Goal: Information Seeking & Learning: Learn about a topic

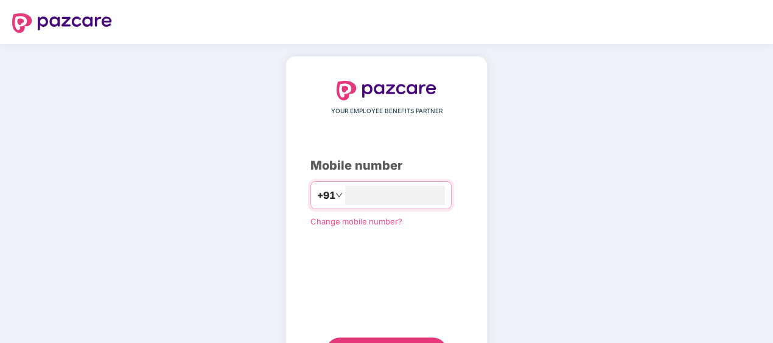
type input "**********"
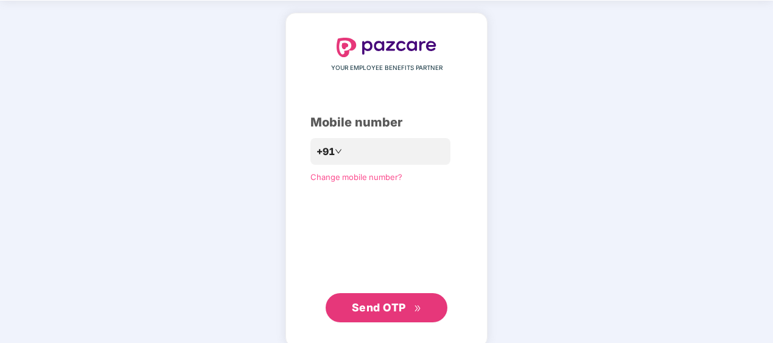
scroll to position [58, 0]
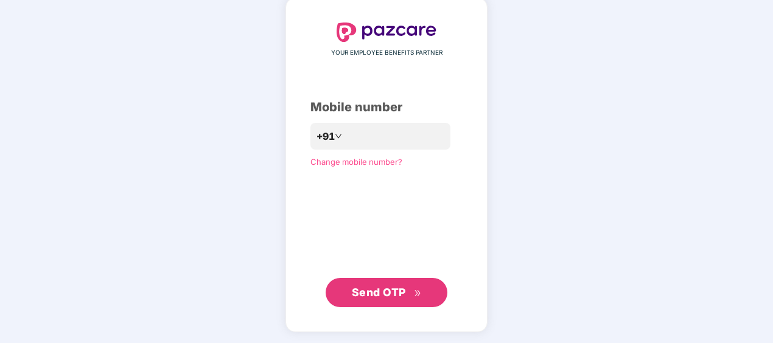
click at [383, 288] on span "Send OTP" at bounding box center [379, 292] width 54 height 13
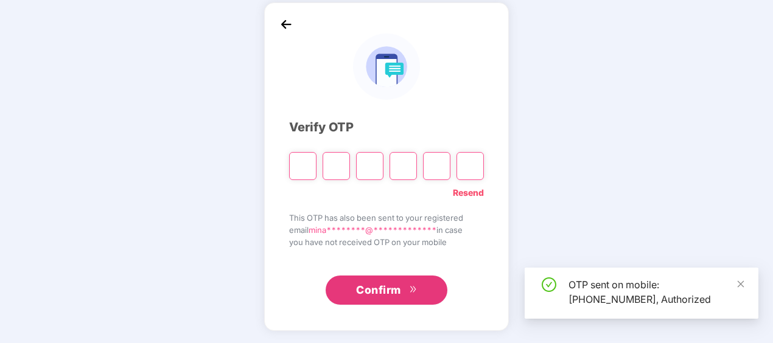
scroll to position [54, 0]
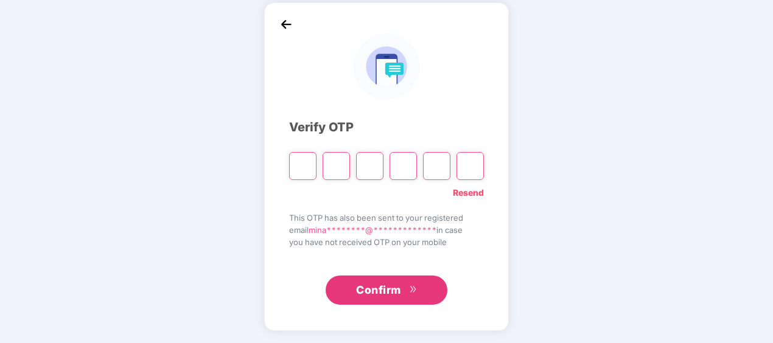
click at [693, 155] on div "**********" at bounding box center [386, 166] width 773 height 353
click at [303, 166] on input "Please enter verification code. Digit 1" at bounding box center [302, 166] width 27 height 28
paste input "*"
type input "*"
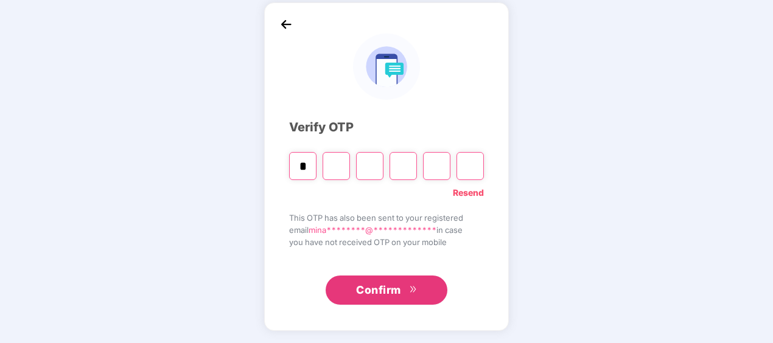
type input "*"
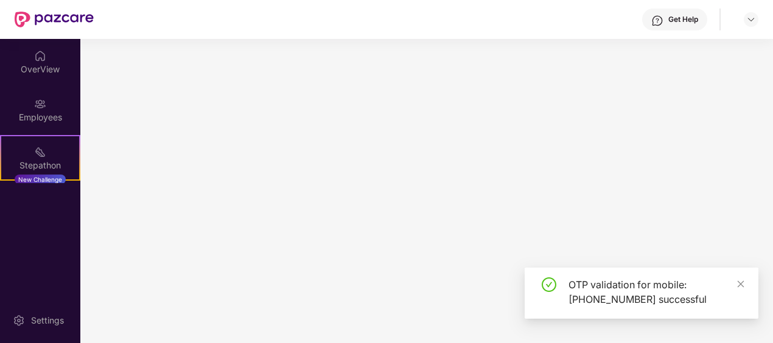
scroll to position [0, 0]
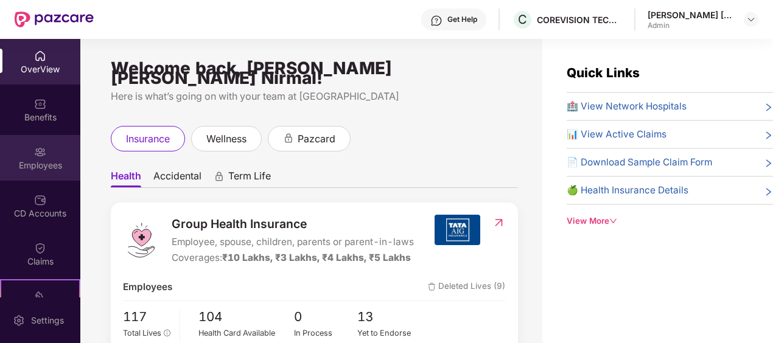
click at [30, 169] on div "Employees" at bounding box center [40, 165] width 80 height 12
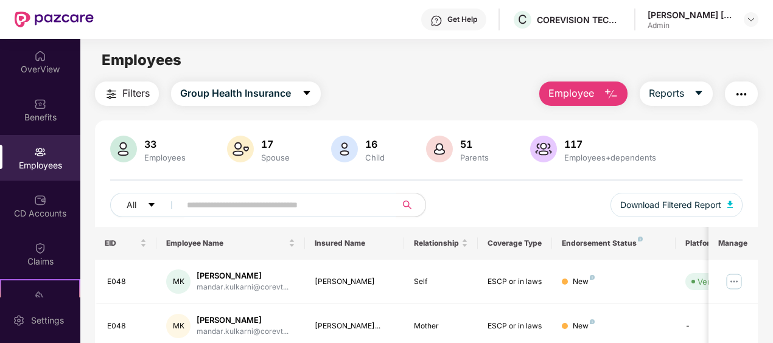
click at [252, 206] on input "text" at bounding box center [283, 205] width 193 height 18
type input "*****"
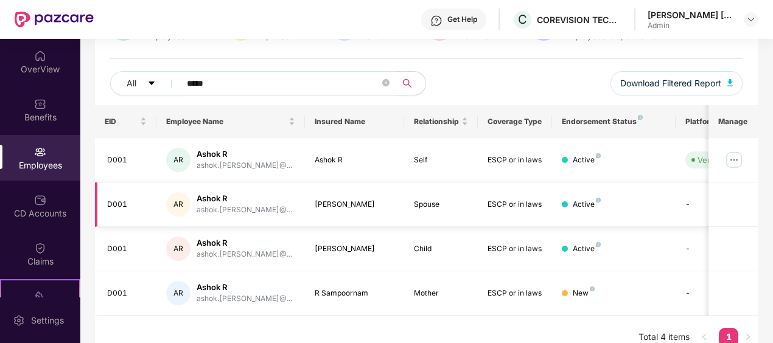
scroll to position [136, 0]
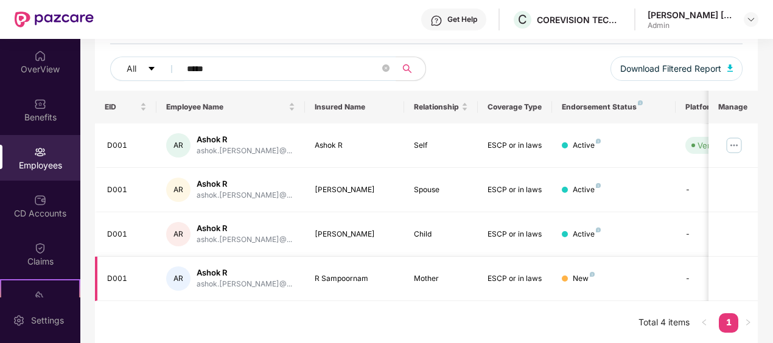
click at [686, 277] on td "-" at bounding box center [718, 279] width 86 height 44
click at [734, 147] on img at bounding box center [733, 145] width 19 height 19
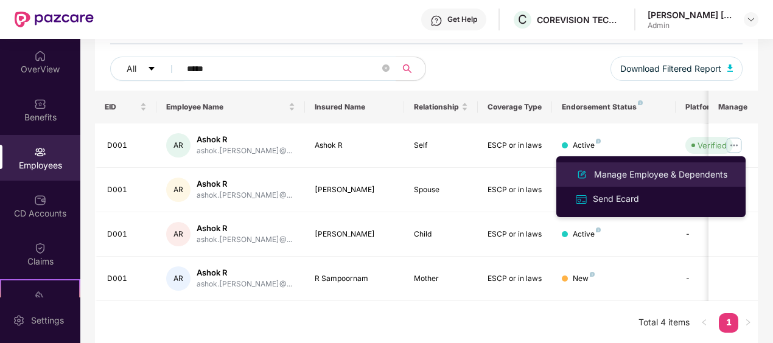
click at [605, 178] on div "Manage Employee & Dependents" at bounding box center [660, 174] width 138 height 13
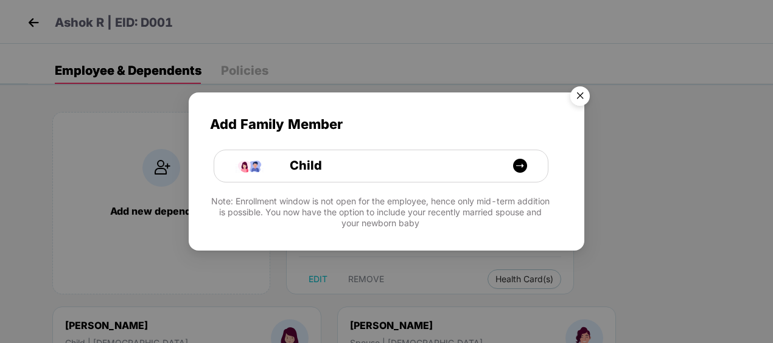
click at [582, 91] on img "Close" at bounding box center [580, 98] width 34 height 34
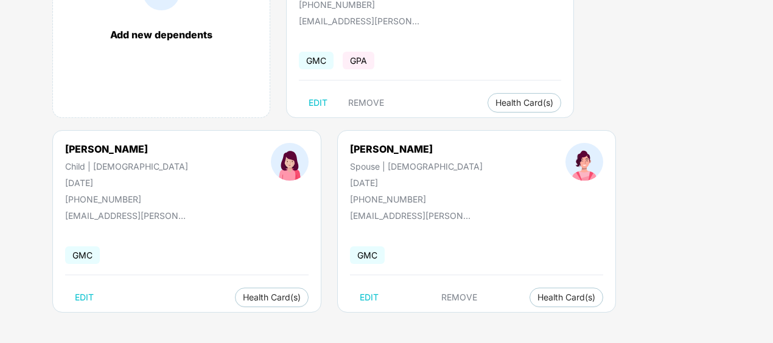
scroll to position [0, 0]
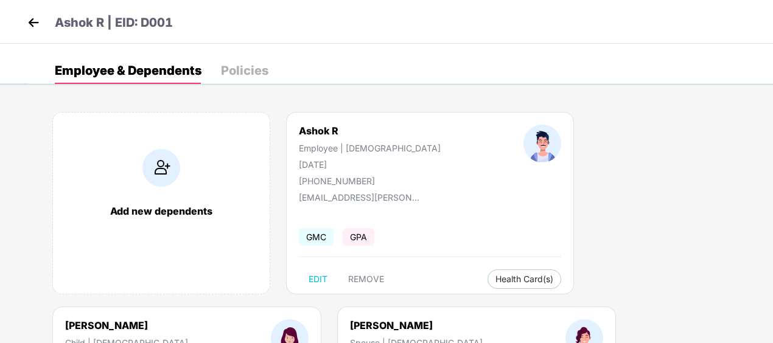
click at [30, 23] on img at bounding box center [33, 22] width 18 height 18
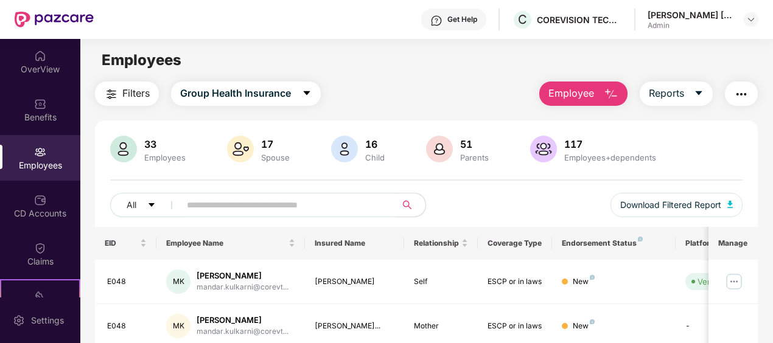
click at [204, 205] on input "text" at bounding box center [283, 205] width 193 height 18
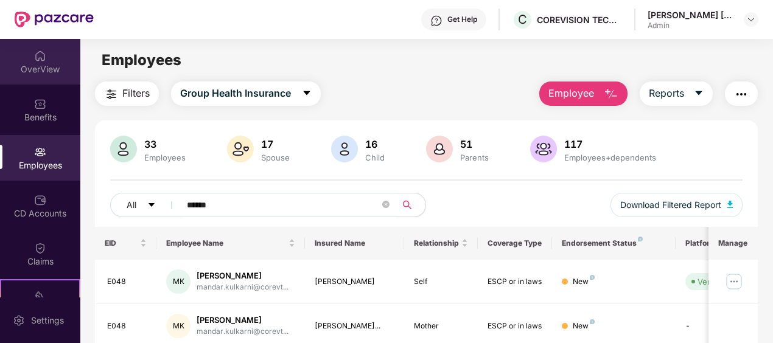
type input "******"
click at [45, 74] on div "OverView" at bounding box center [40, 69] width 80 height 12
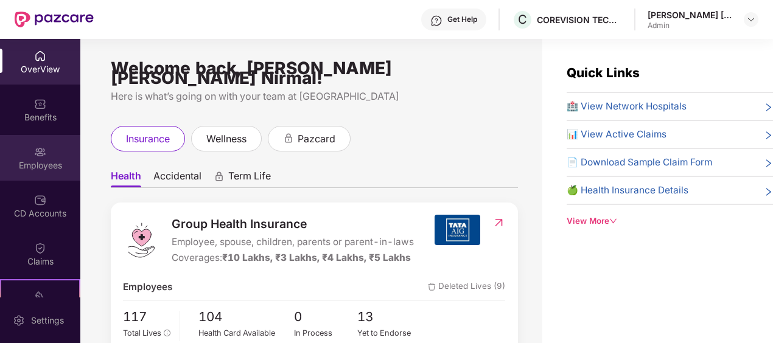
click at [29, 154] on div "Employees" at bounding box center [40, 158] width 80 height 46
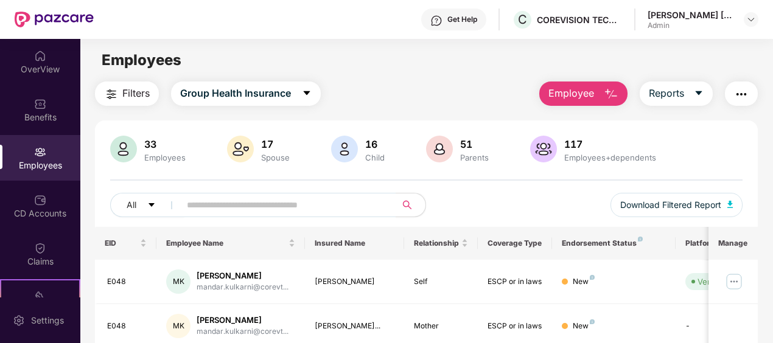
click at [159, 155] on div "Employees" at bounding box center [165, 158] width 46 height 10
click at [595, 159] on div "Employees+dependents" at bounding box center [610, 158] width 97 height 10
click at [538, 151] on img at bounding box center [543, 149] width 27 height 27
click at [175, 150] on div "33 Employees" at bounding box center [164, 150] width 51 height 26
click at [150, 95] on span "Filters" at bounding box center [135, 93] width 27 height 15
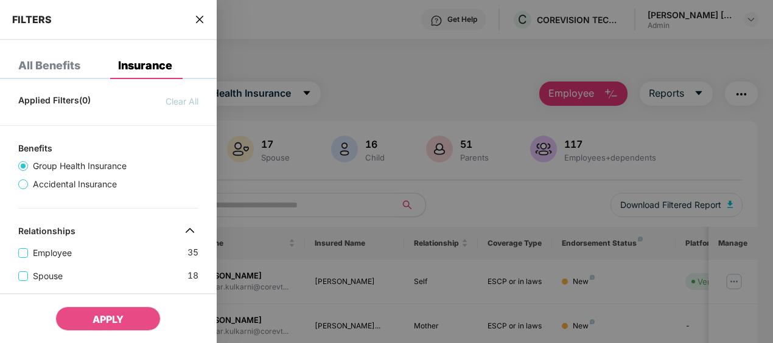
click at [329, 40] on div at bounding box center [386, 171] width 773 height 343
click at [194, 20] on div "FILTERS" at bounding box center [108, 20] width 217 height 40
click at [568, 91] on div at bounding box center [386, 171] width 773 height 343
click at [610, 90] on div at bounding box center [386, 171] width 773 height 343
click at [616, 97] on div at bounding box center [386, 171] width 773 height 343
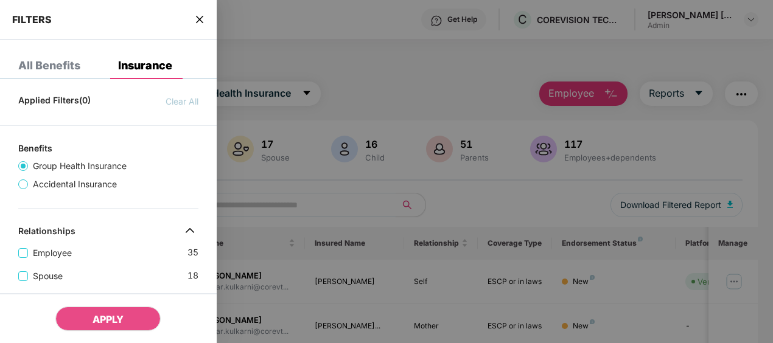
click at [199, 21] on icon "close" at bounding box center [200, 20] width 10 height 10
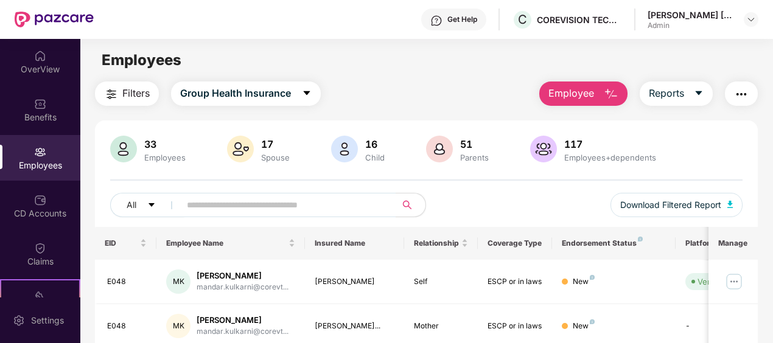
click at [616, 99] on img "button" at bounding box center [611, 94] width 15 height 15
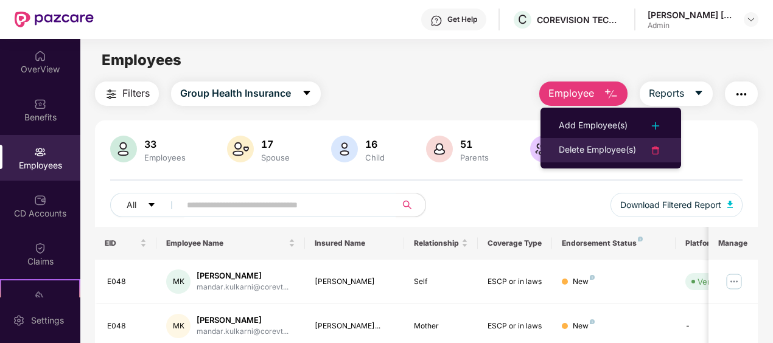
click at [612, 148] on div "Delete Employee(s)" at bounding box center [597, 150] width 77 height 15
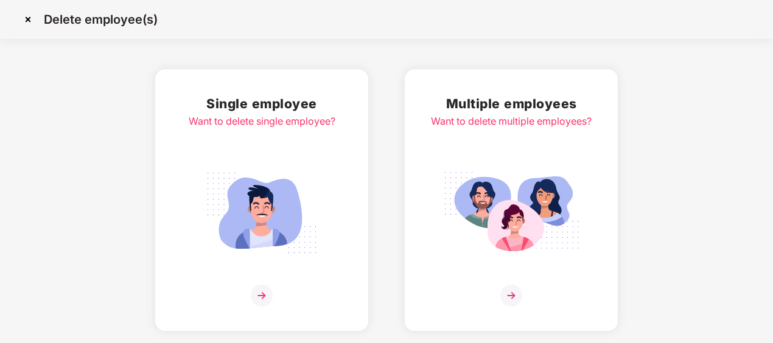
click at [26, 16] on img at bounding box center [27, 19] width 19 height 19
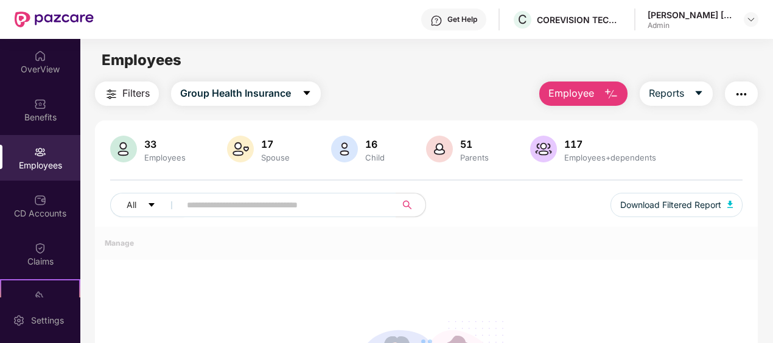
click at [28, 114] on div "Benefits" at bounding box center [40, 117] width 80 height 12
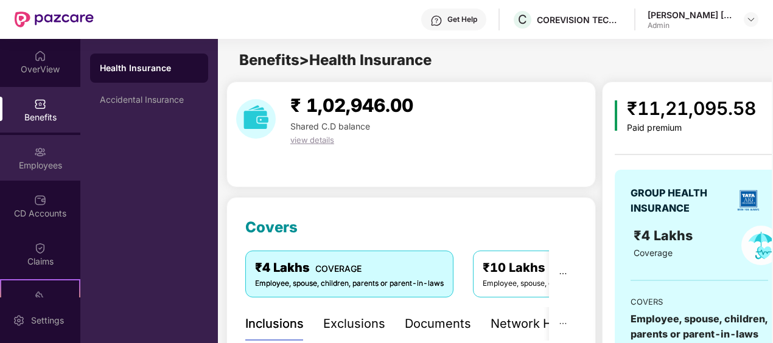
click at [43, 158] on div "Employees" at bounding box center [40, 158] width 80 height 46
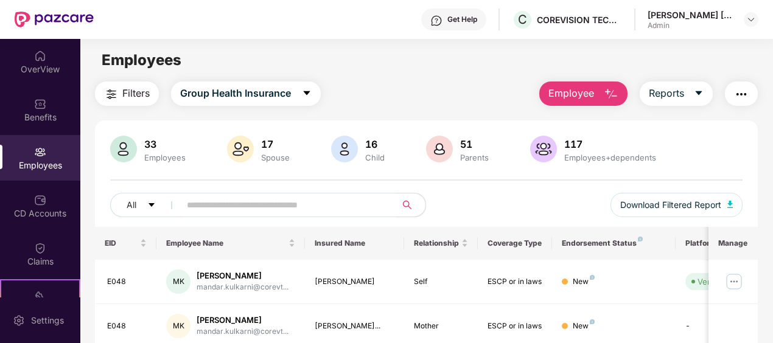
click at [739, 98] on img "button" at bounding box center [741, 94] width 15 height 15
click at [161, 159] on div "Employees" at bounding box center [165, 158] width 46 height 10
click at [153, 141] on div "33" at bounding box center [165, 144] width 46 height 12
click at [127, 155] on img at bounding box center [123, 149] width 27 height 27
click at [152, 158] on div "Employees" at bounding box center [165, 158] width 46 height 10
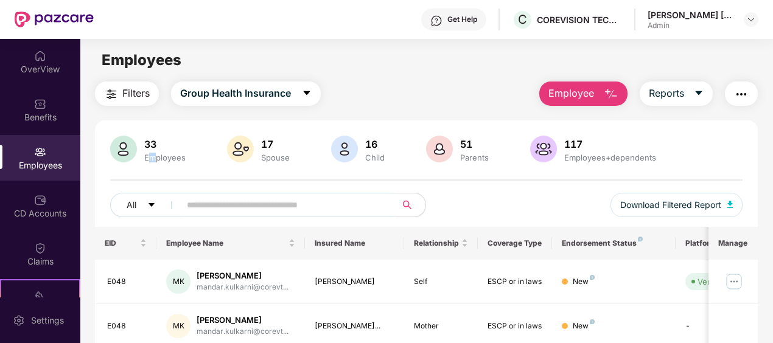
drag, startPoint x: 152, startPoint y: 158, endPoint x: 119, endPoint y: 96, distance: 70.2
click at [119, 96] on button "Filters" at bounding box center [127, 94] width 64 height 24
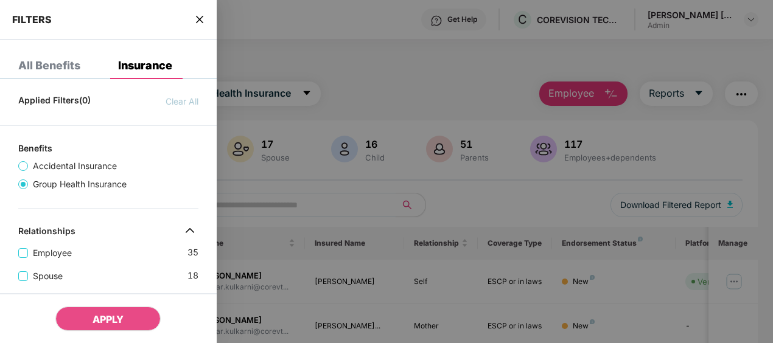
click at [343, 195] on div at bounding box center [386, 171] width 773 height 343
click at [202, 22] on icon "close" at bounding box center [198, 19] width 7 height 7
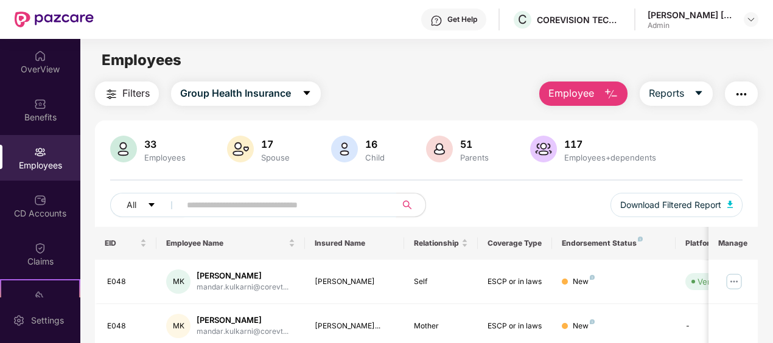
click at [277, 200] on input "text" at bounding box center [283, 205] width 193 height 18
type input "*****"
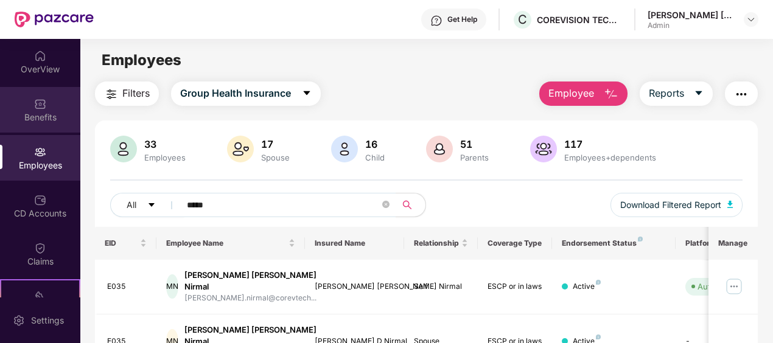
click at [33, 124] on div "Benefits" at bounding box center [40, 110] width 80 height 46
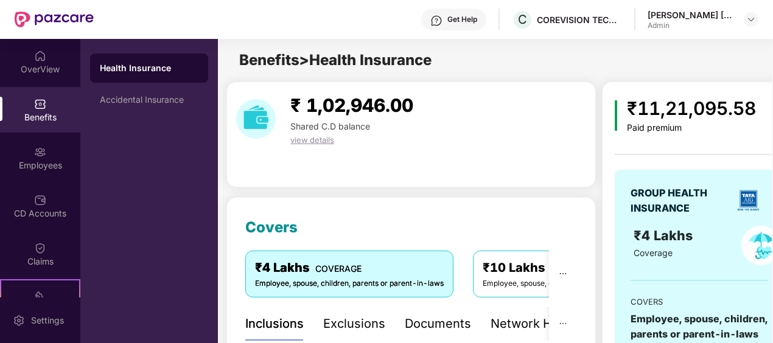
click at [522, 322] on div "Network Hospitals" at bounding box center [543, 324] width 106 height 19
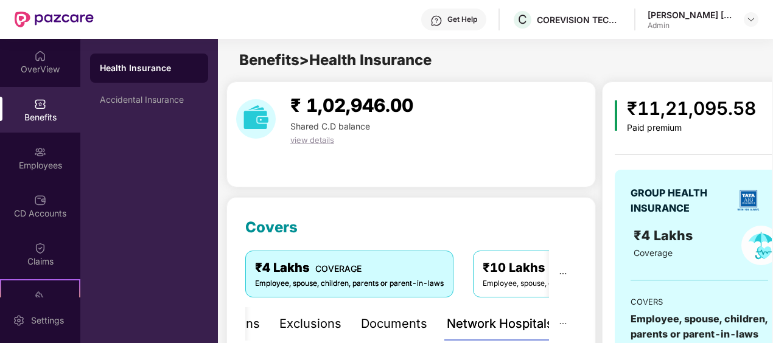
click at [497, 325] on div "Network Hospitals" at bounding box center [500, 324] width 106 height 19
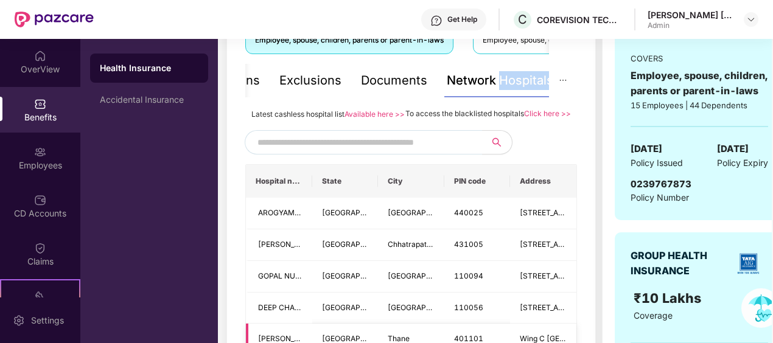
scroll to position [183, 0]
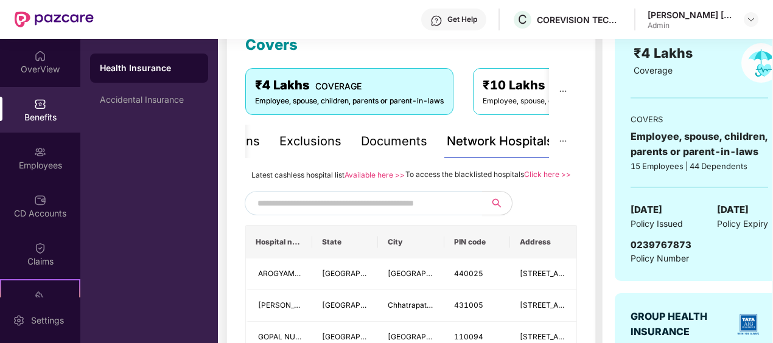
click at [404, 212] on input "text" at bounding box center [361, 203] width 208 height 18
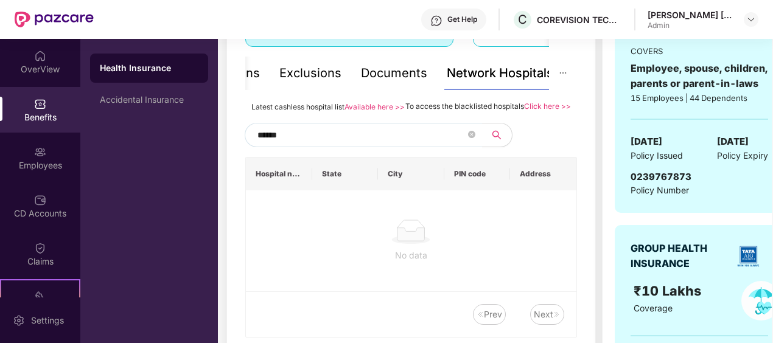
scroll to position [243, 0]
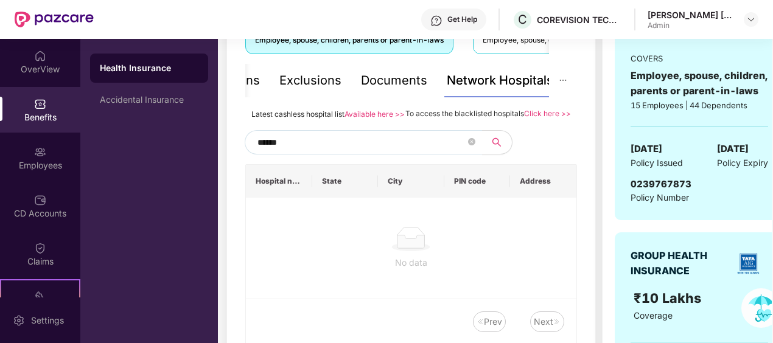
drag, startPoint x: 292, startPoint y: 155, endPoint x: 224, endPoint y: 159, distance: 68.3
drag, startPoint x: 319, startPoint y: 150, endPoint x: 214, endPoint y: 152, distance: 105.3
click at [214, 152] on div "OverView Benefits Employees CD Accounts Claims Stepathon New Challenge Endorsem…" at bounding box center [386, 191] width 773 height 304
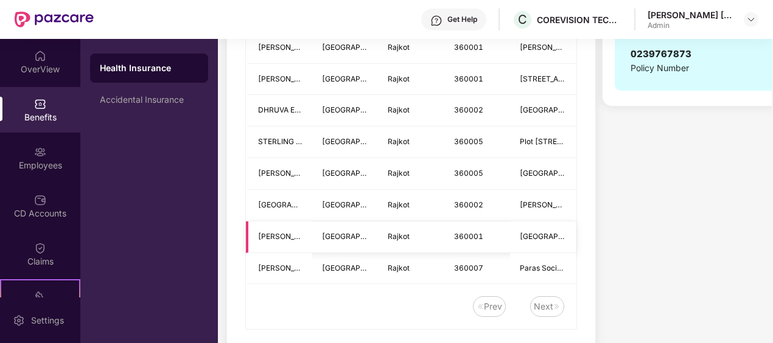
scroll to position [1278, 0]
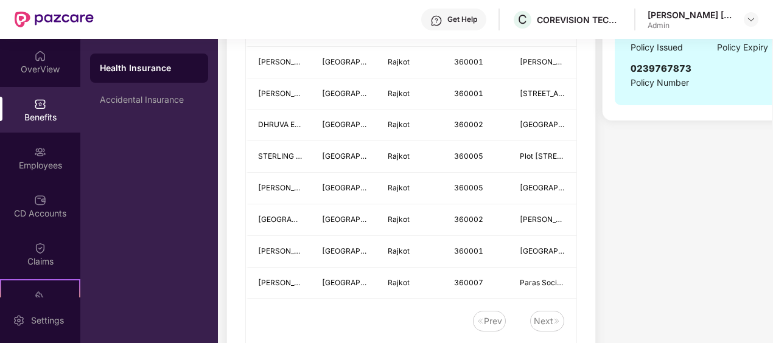
click at [549, 324] on div "Next" at bounding box center [543, 321] width 19 height 13
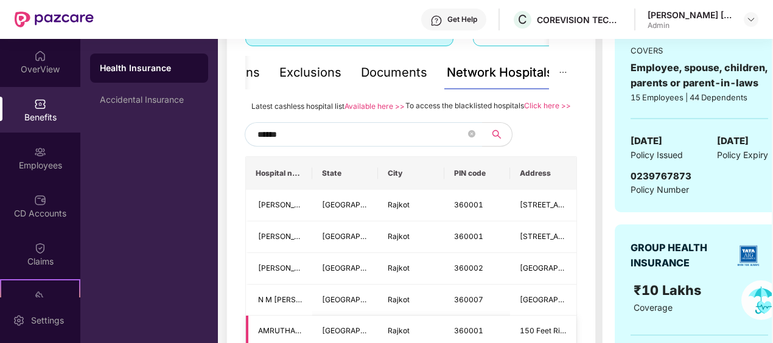
scroll to position [243, 0]
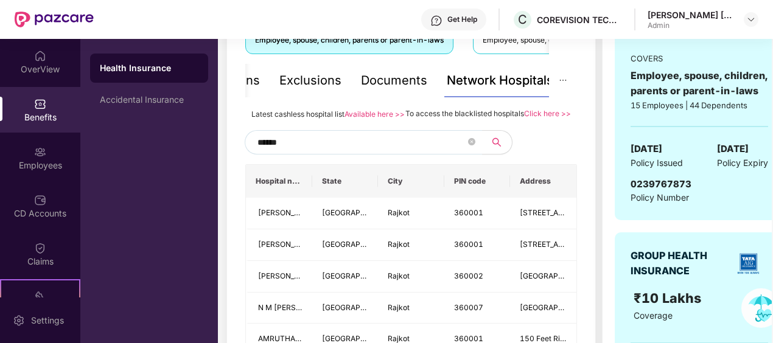
drag, startPoint x: 294, startPoint y: 150, endPoint x: 215, endPoint y: 159, distance: 79.6
click at [215, 159] on div "OverView Benefits Employees CD Accounts Claims Stepathon New Challenge Endorsem…" at bounding box center [386, 191] width 773 height 304
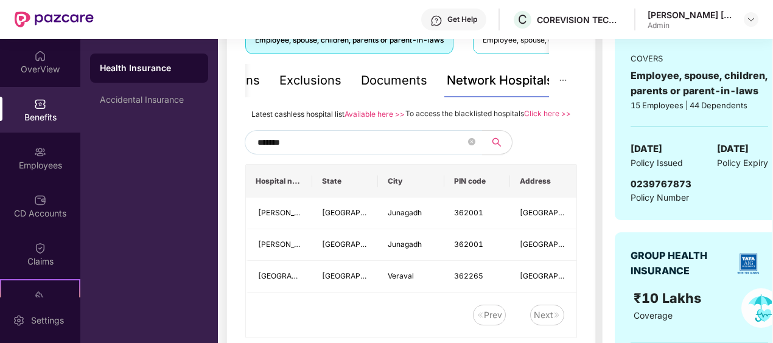
type input "********"
drag, startPoint x: 306, startPoint y: 155, endPoint x: 191, endPoint y: 155, distance: 115.0
click at [191, 155] on div "OverView Benefits Employees CD Accounts Claims Stepathon New Challenge Endorsem…" at bounding box center [386, 191] width 773 height 304
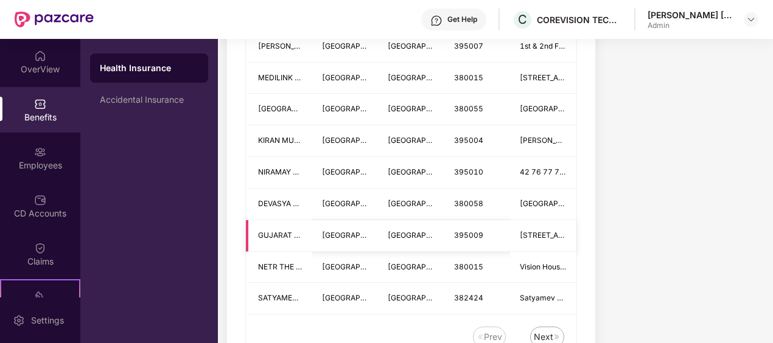
scroll to position [1779, 0]
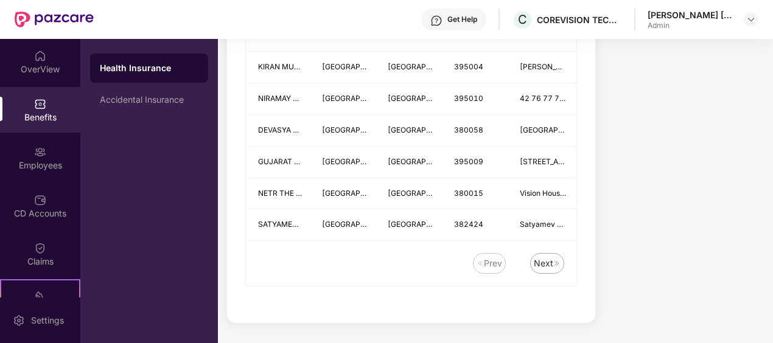
type input "*******"
click at [551, 263] on div "Next" at bounding box center [543, 263] width 19 height 13
